Goal: Information Seeking & Learning: Learn about a topic

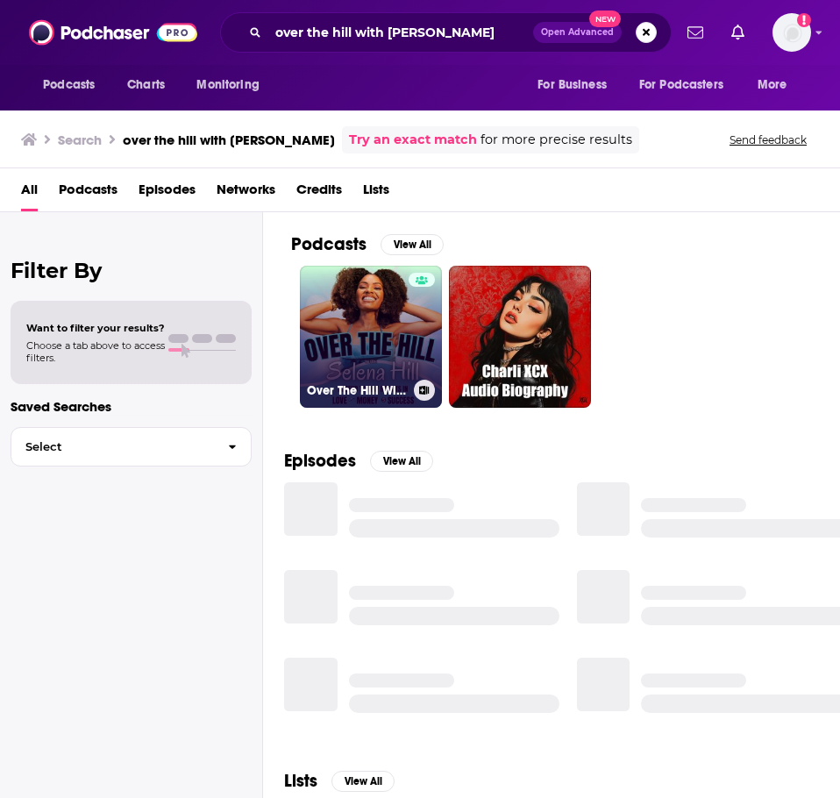
click at [387, 372] on link "Over The Hill With [PERSON_NAME]" at bounding box center [371, 337] width 142 height 142
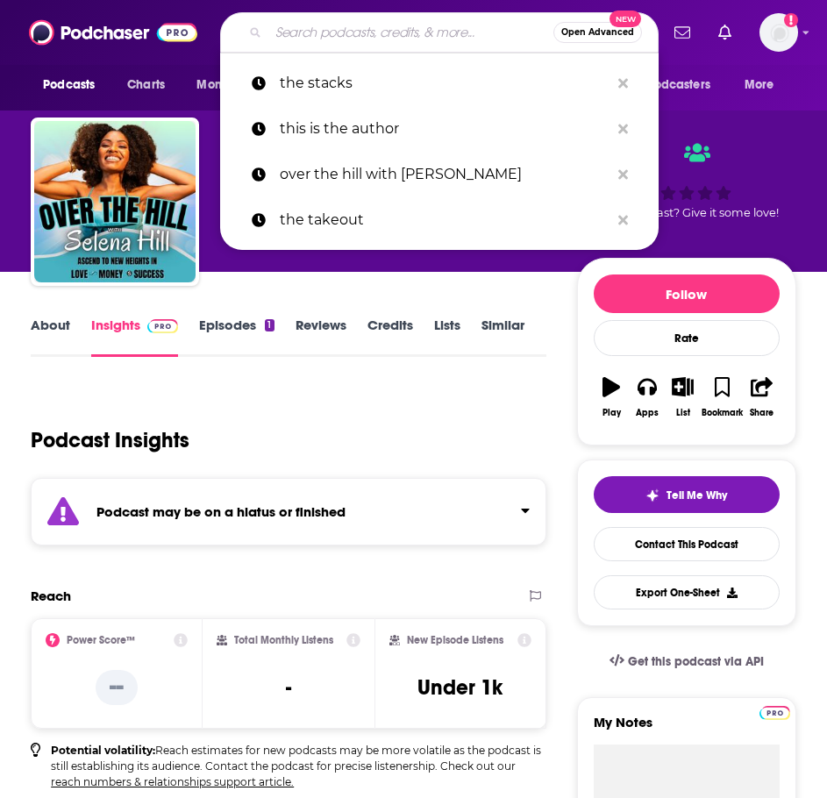
click at [316, 28] on input "Search podcasts, credits, & more..." at bounding box center [410, 32] width 285 height 28
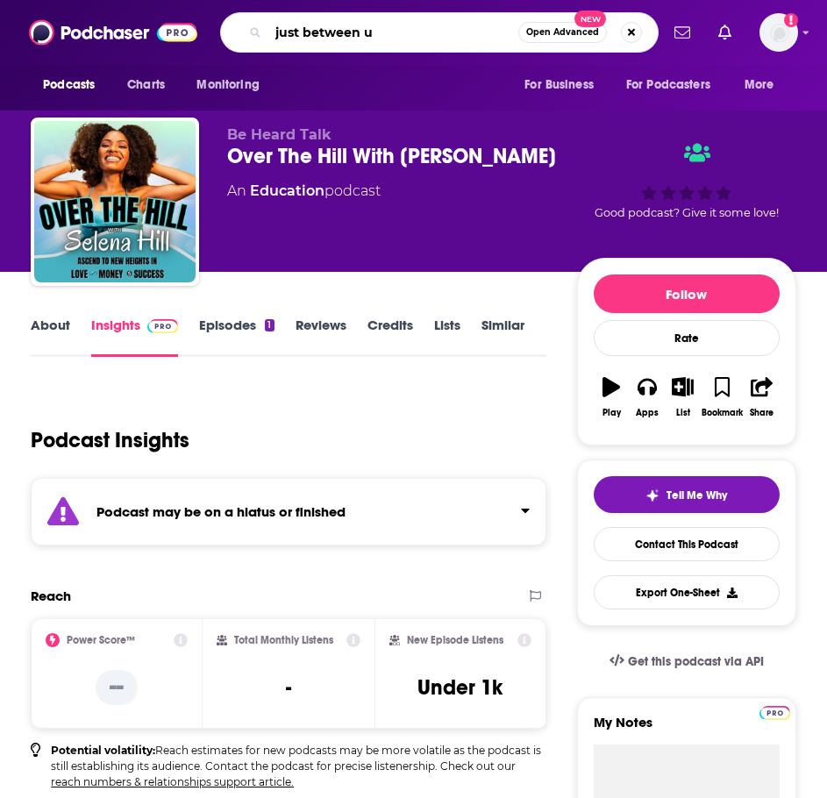
type input "just between us"
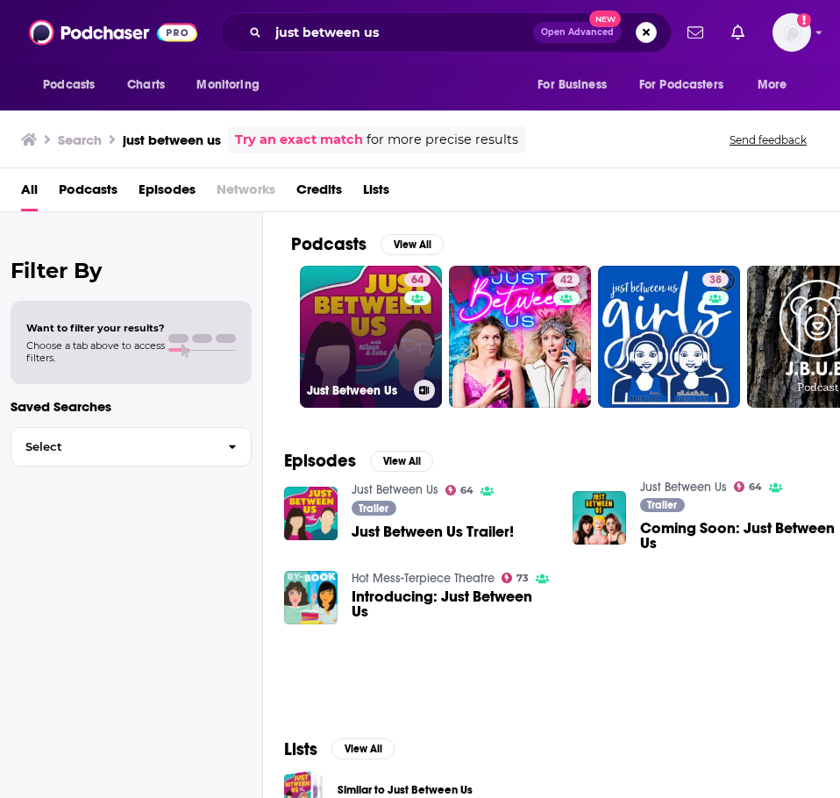
click at [391, 362] on link "64 Just Between Us" at bounding box center [371, 337] width 142 height 142
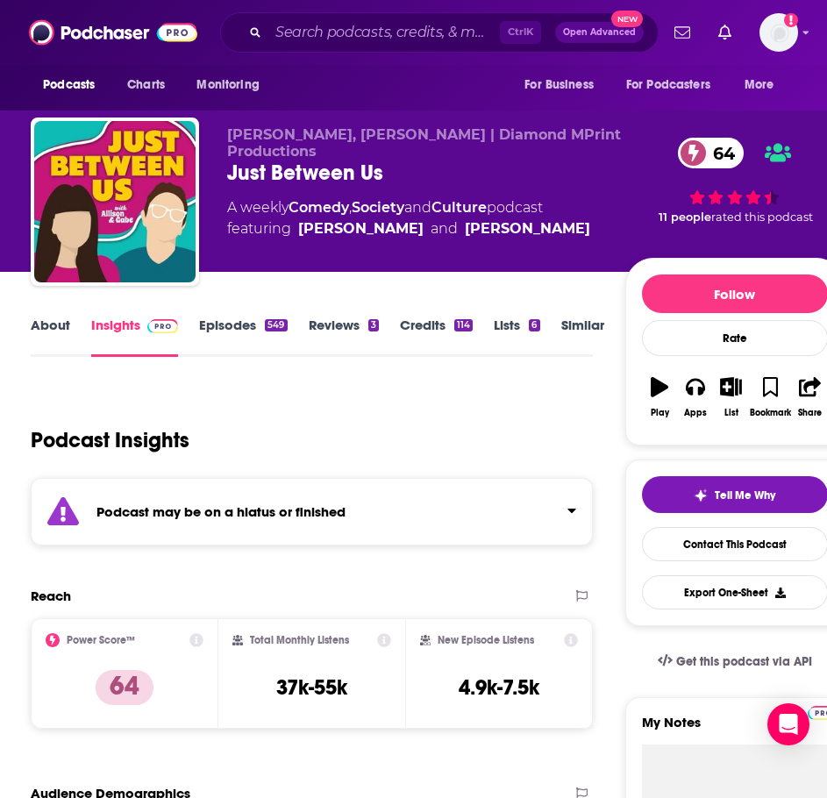
click at [53, 324] on link "About" at bounding box center [50, 337] width 39 height 40
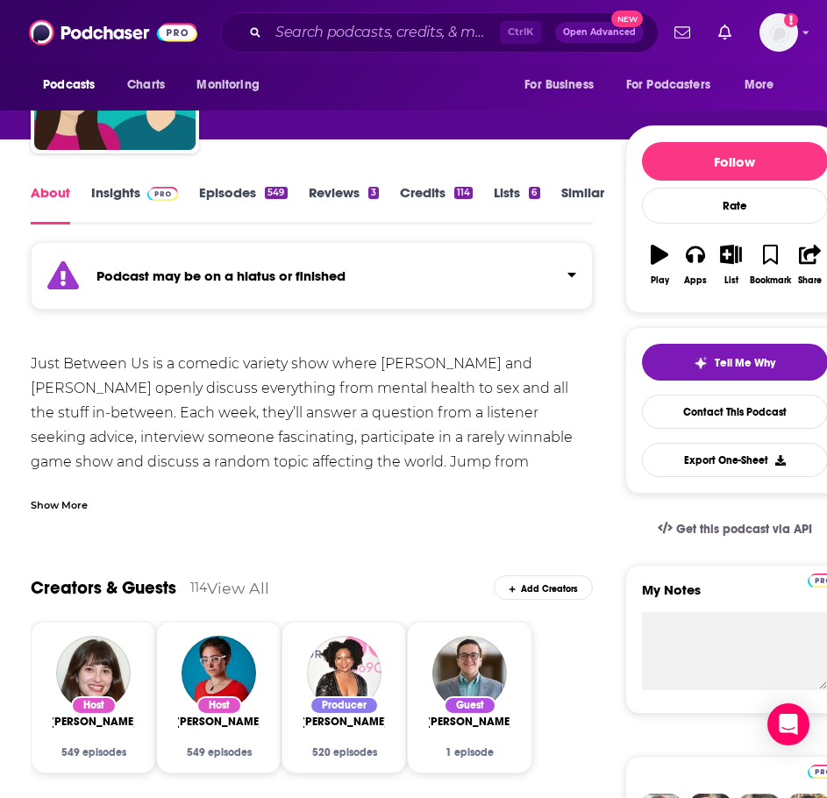
scroll to position [175, 0]
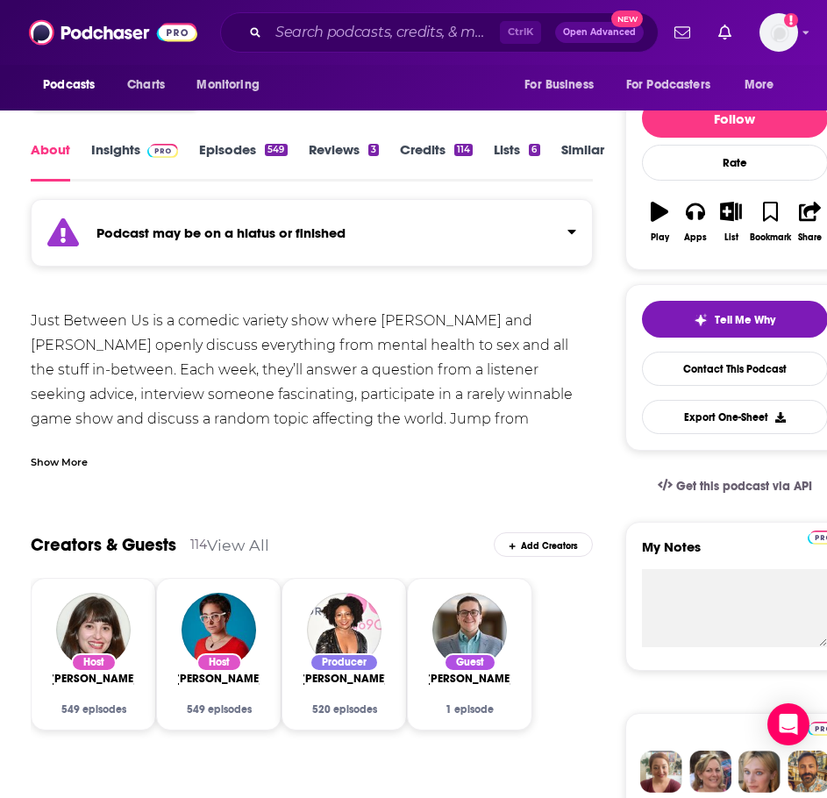
click at [61, 452] on div "Show More" at bounding box center [59, 460] width 57 height 17
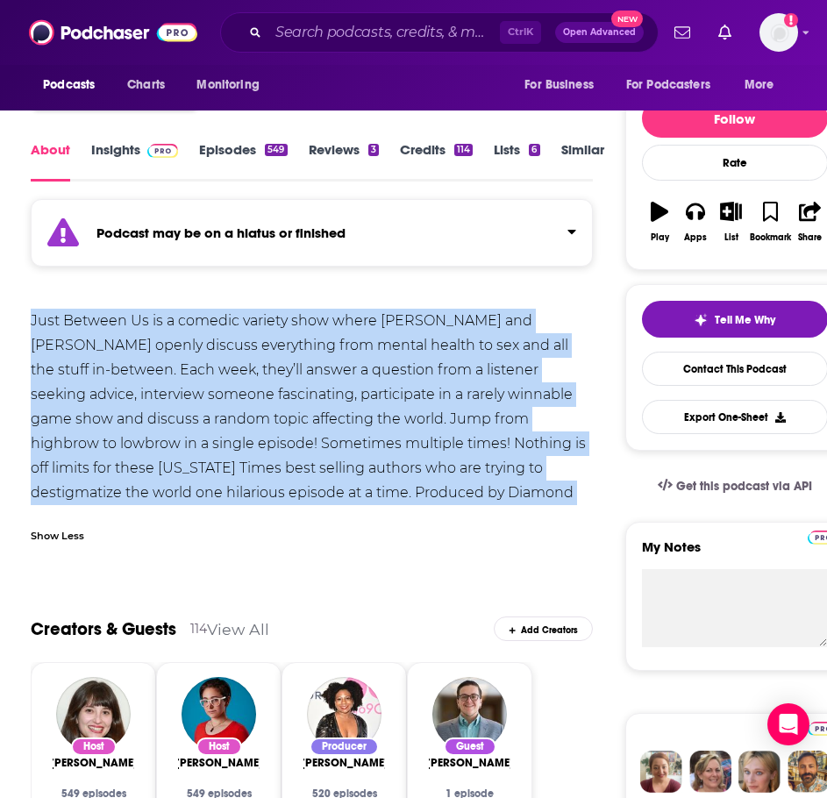
drag, startPoint x: 466, startPoint y: 489, endPoint x: 21, endPoint y: 325, distance: 474.6
copy div "Just Between Us is a comedic variety show where [PERSON_NAME] and [PERSON_NAME]…"
